Goal: Task Accomplishment & Management: Manage account settings

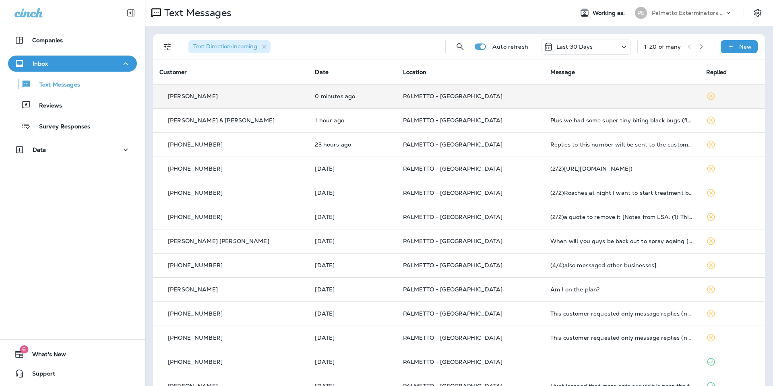
click at [544, 97] on td at bounding box center [621, 96] width 155 height 24
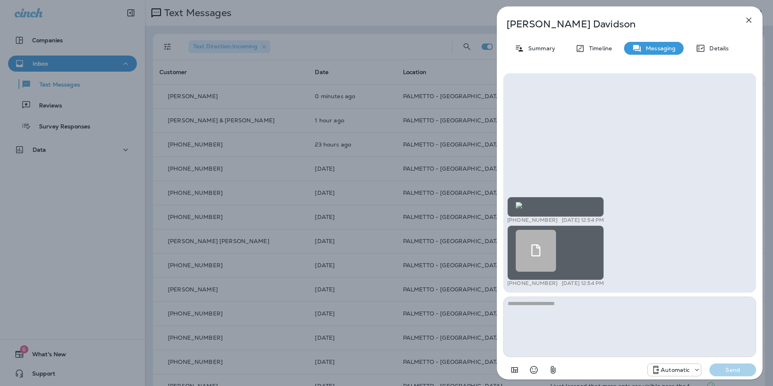
click at [744, 22] on icon "button" at bounding box center [749, 20] width 10 height 10
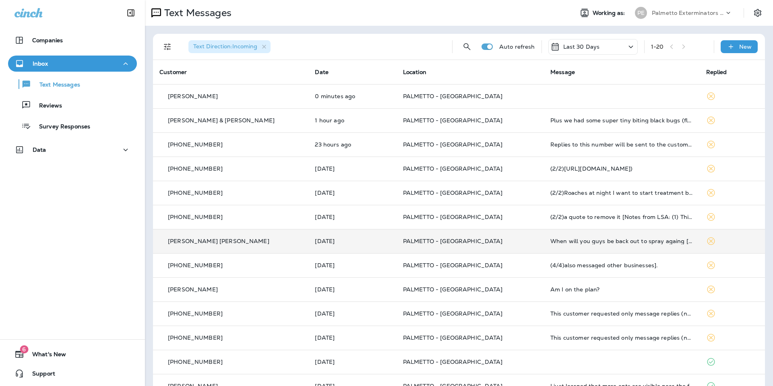
click at [403, 244] on span "PALMETTO - [GEOGRAPHIC_DATA]" at bounding box center [453, 240] width 100 height 7
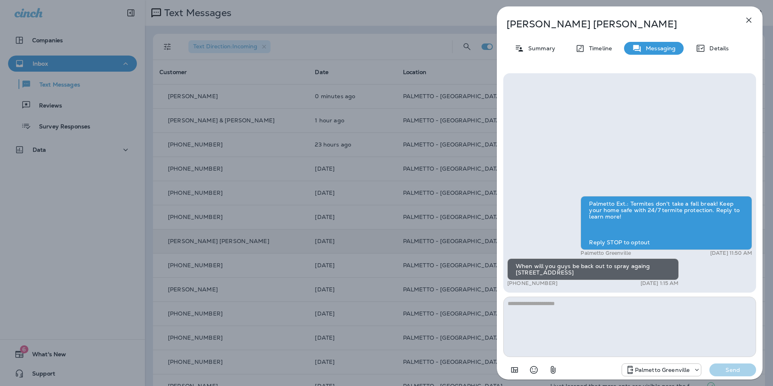
click at [746, 23] on icon "button" at bounding box center [748, 20] width 5 height 5
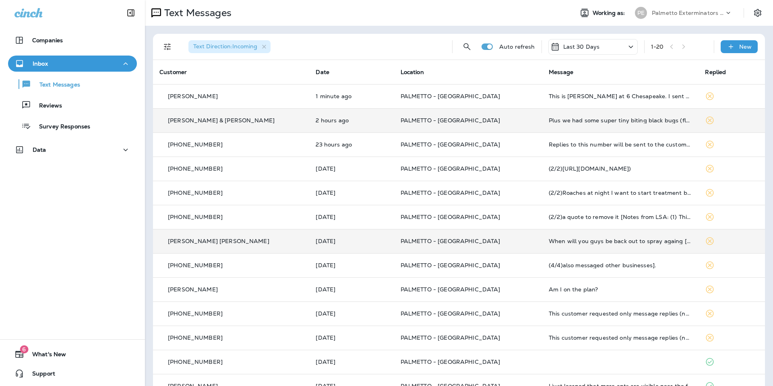
click at [330, 126] on td "2 hours ago" at bounding box center [351, 120] width 84 height 24
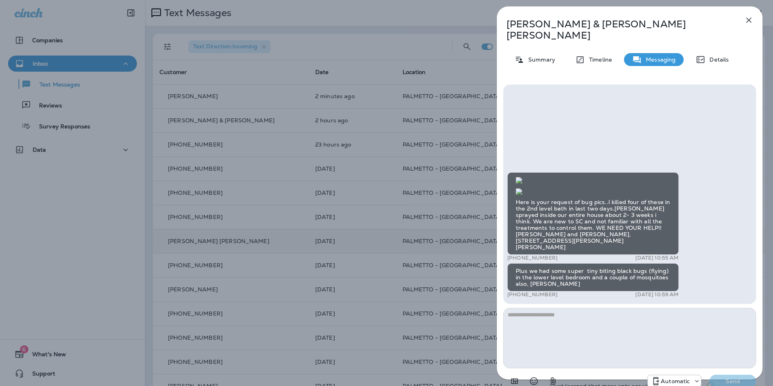
scroll to position [0, 0]
click at [747, 24] on icon "button" at bounding box center [749, 20] width 10 height 10
